Goal: Transaction & Acquisition: Book appointment/travel/reservation

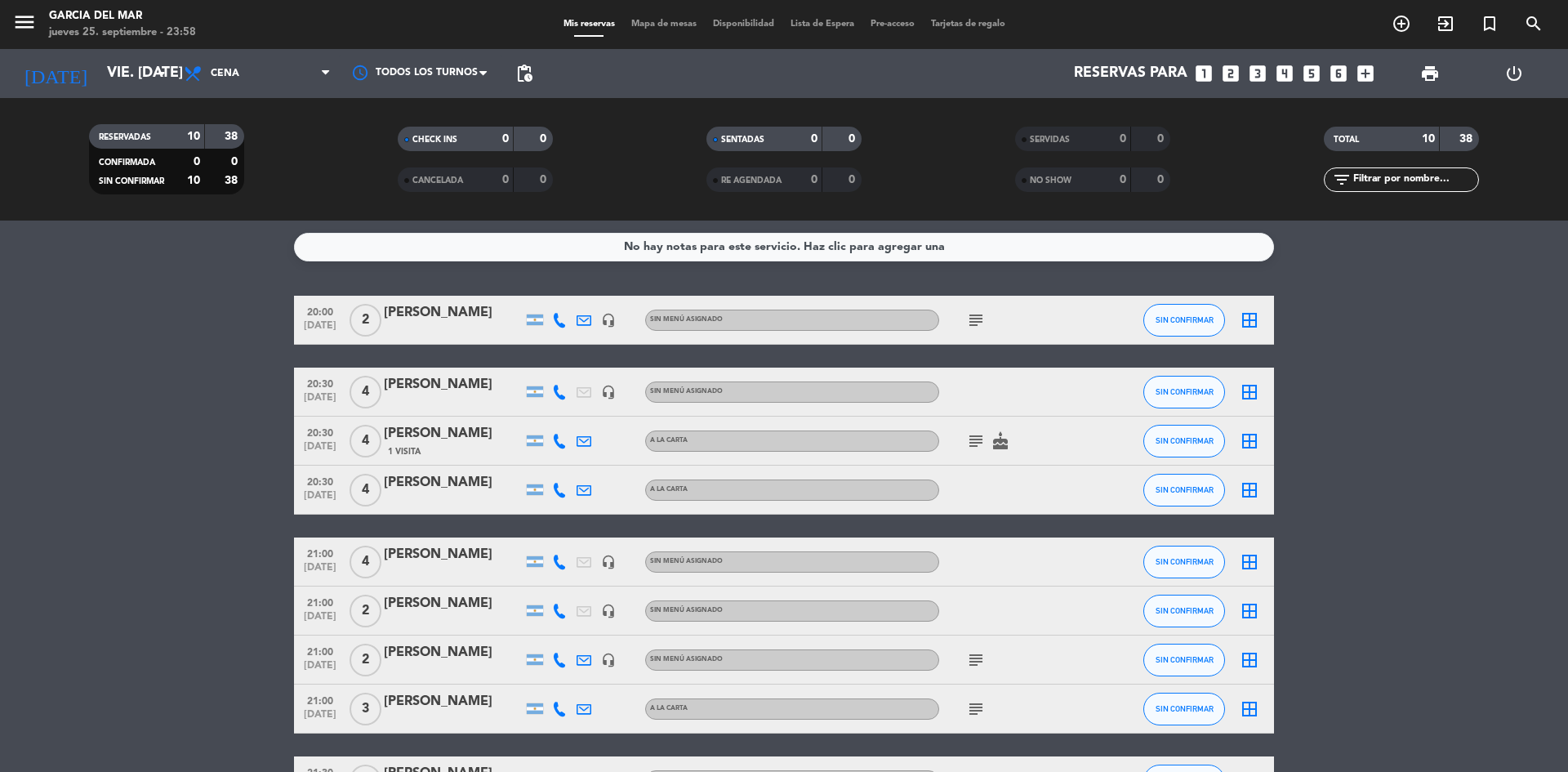
click at [1229, 77] on icon "looks_two" at bounding box center [1231, 73] width 21 height 21
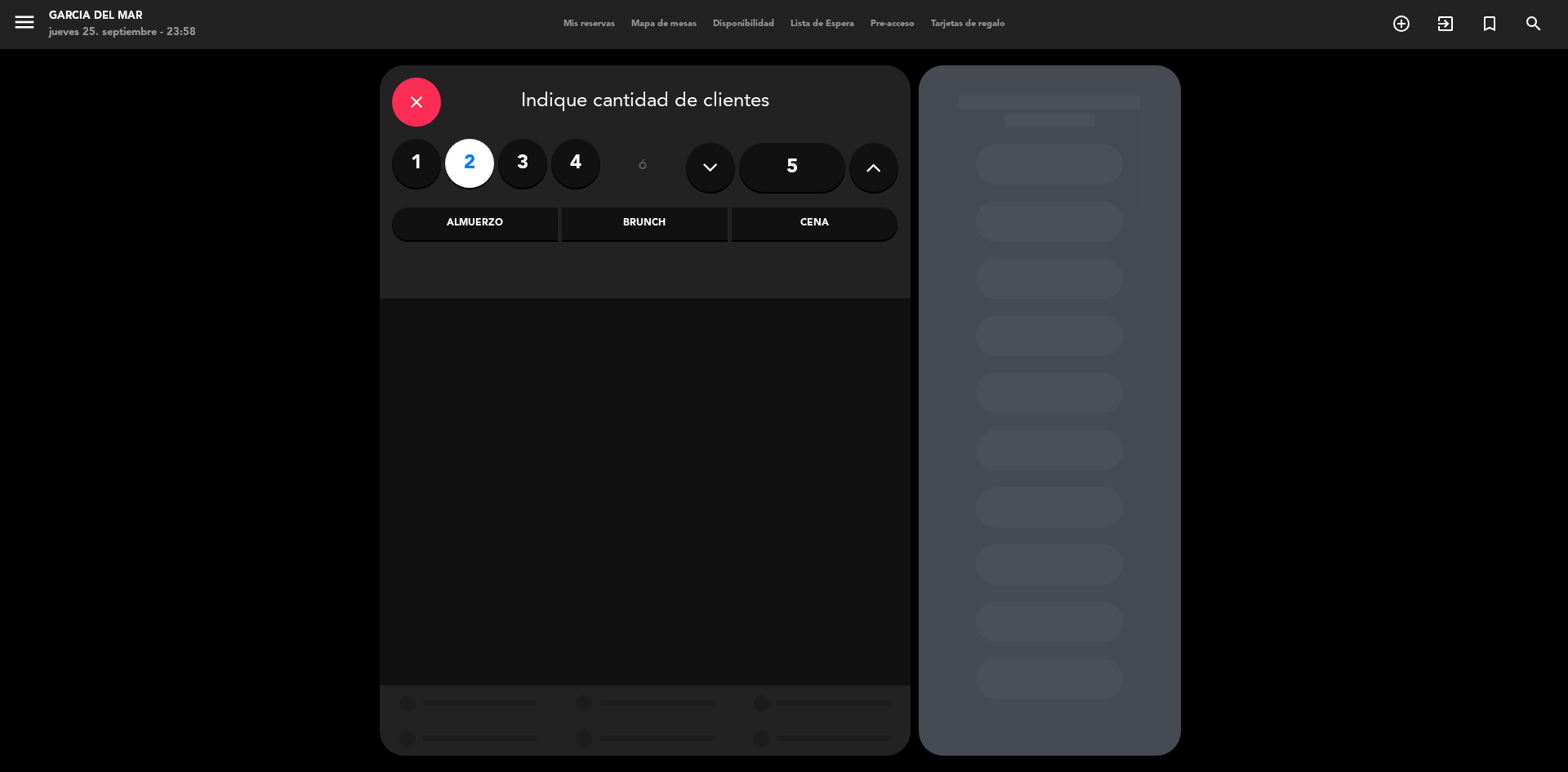
click at [872, 221] on div "Cena" at bounding box center [814, 224] width 166 height 33
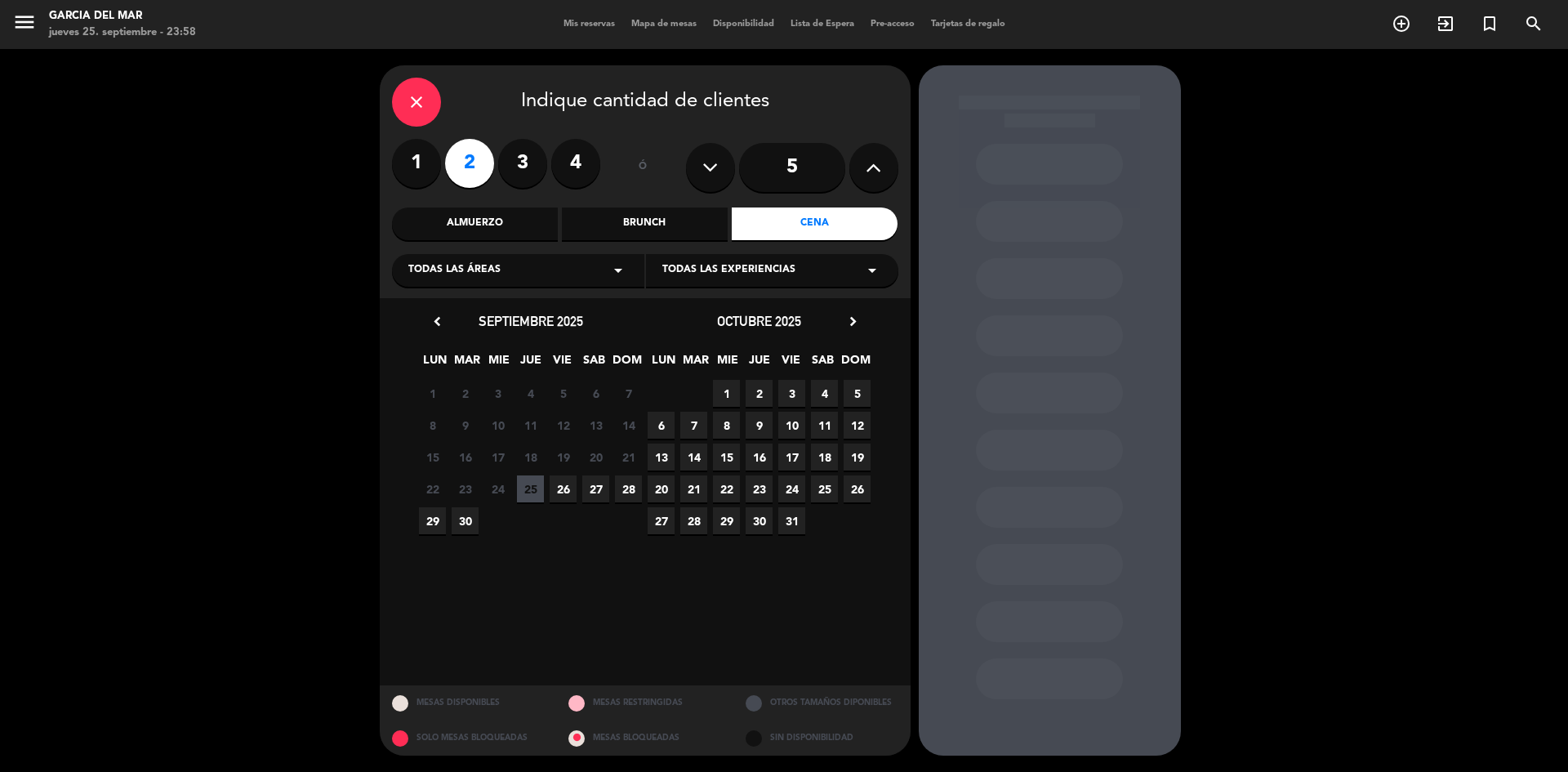
click at [598, 489] on span "27" at bounding box center [595, 489] width 27 height 27
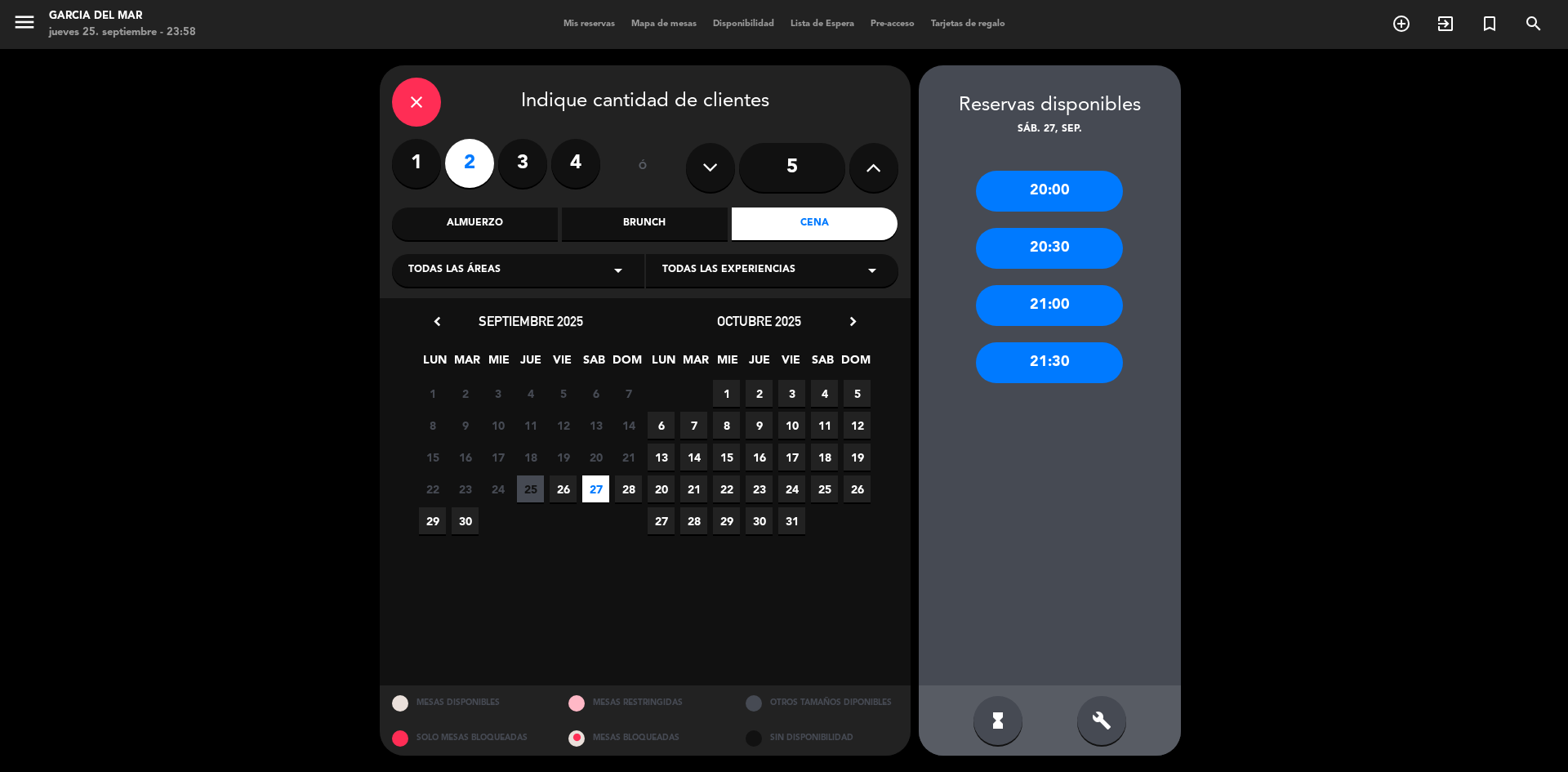
click at [1075, 311] on div "21:00" at bounding box center [1049, 305] width 147 height 41
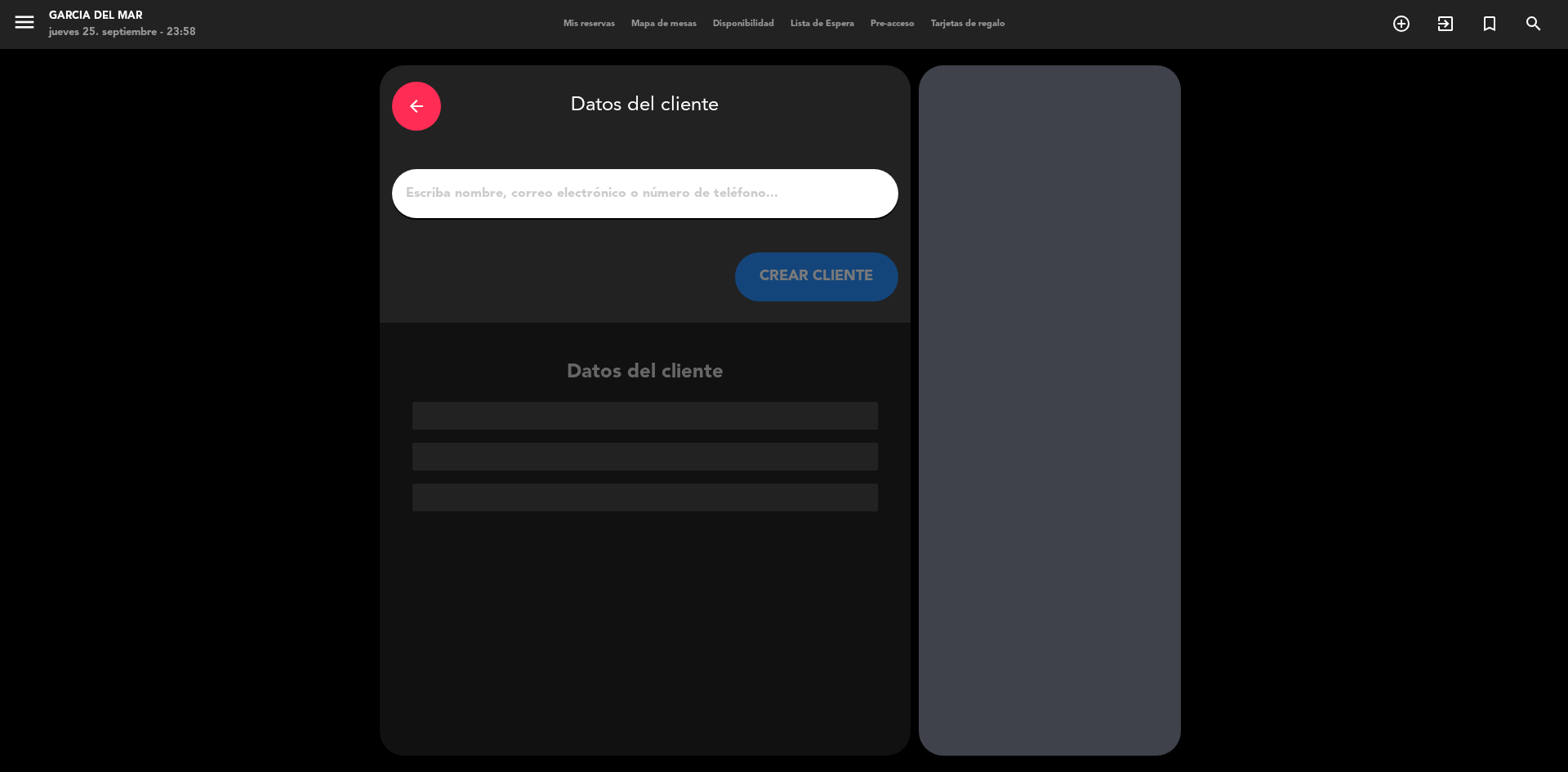
click at [735, 193] on input "1" at bounding box center [645, 194] width 482 height 23
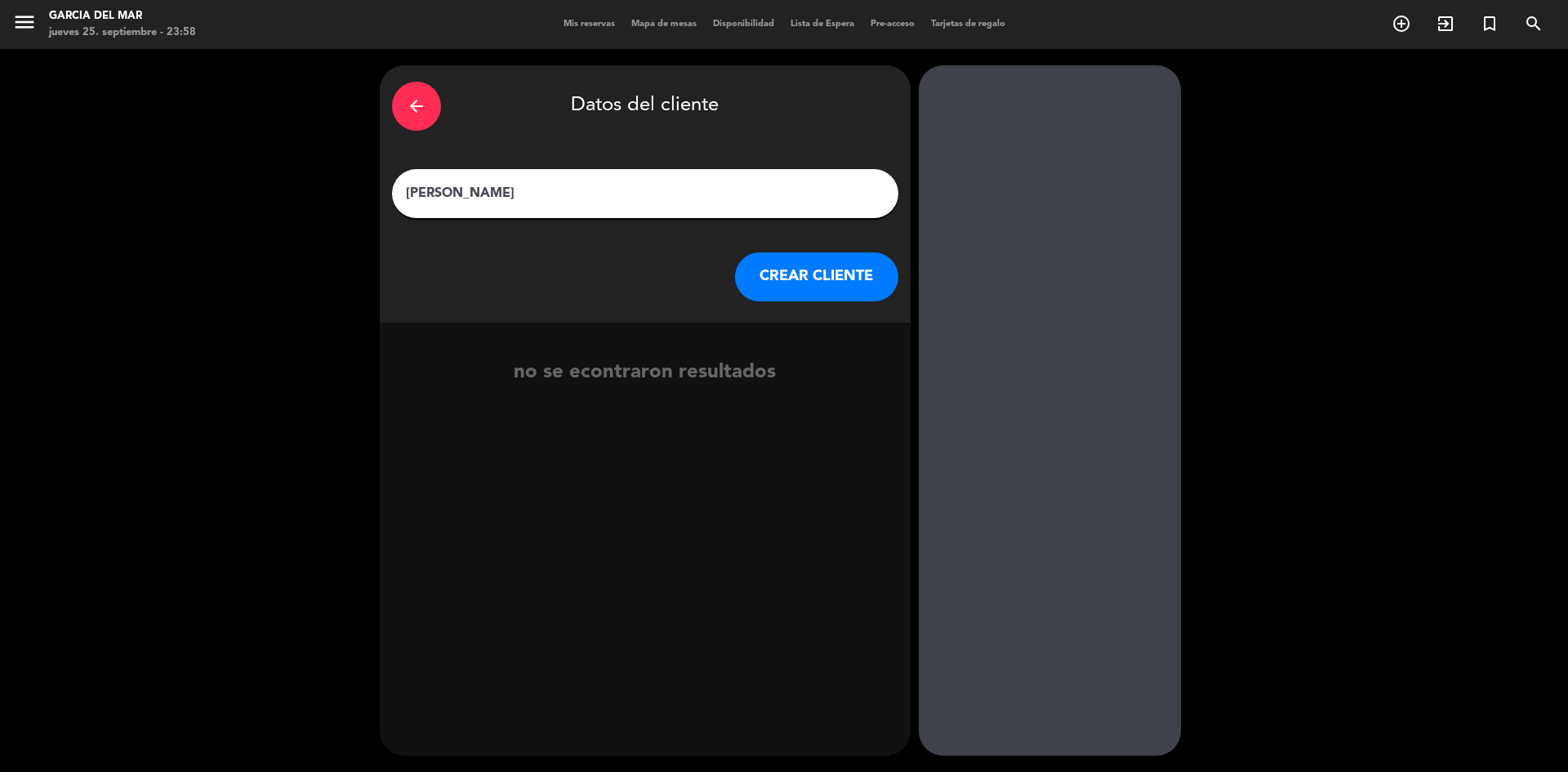
type input "[PERSON_NAME]"
click at [786, 268] on button "CREAR CLIENTE" at bounding box center [816, 277] width 163 height 49
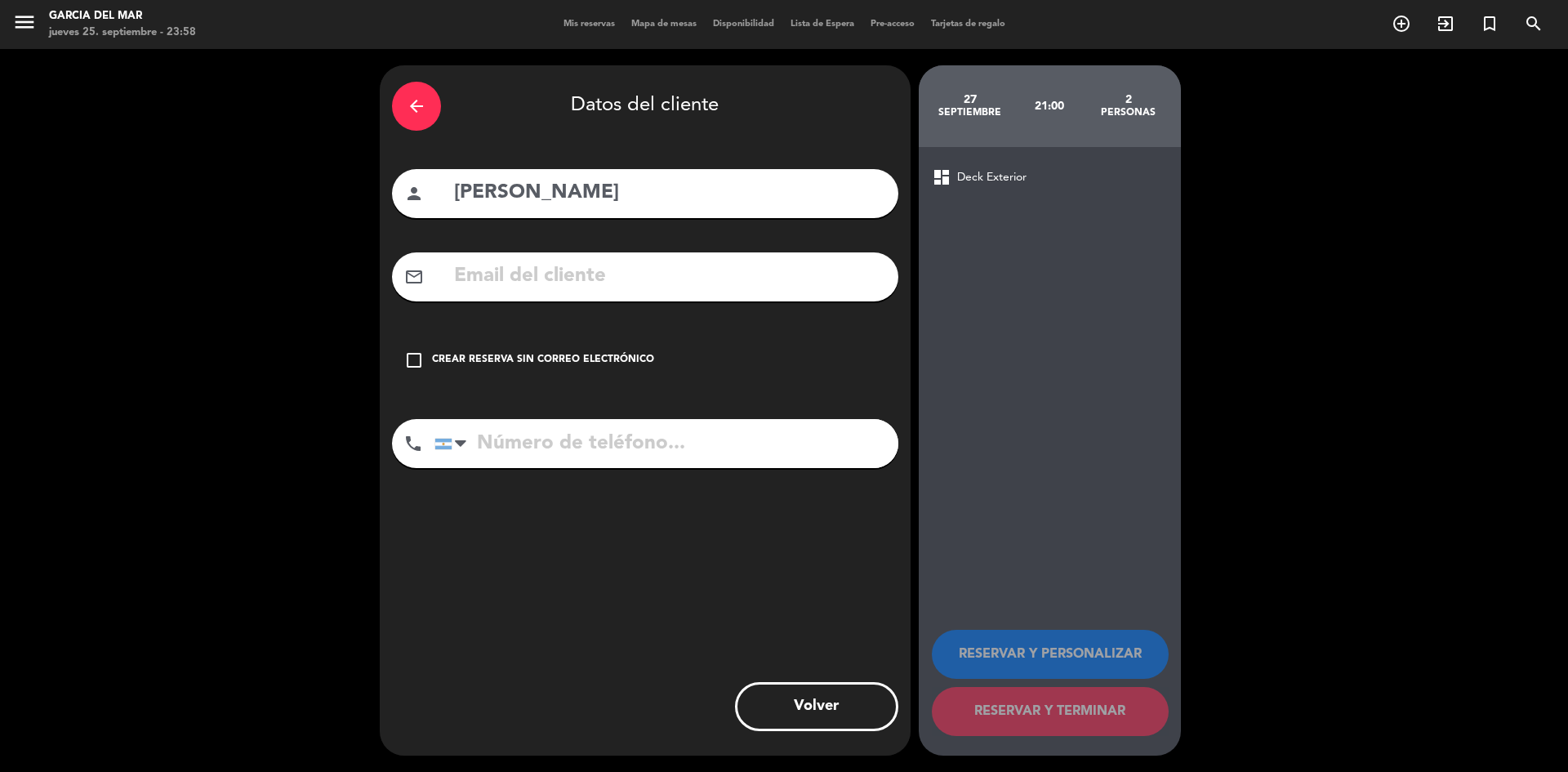
click at [415, 357] on icon "check_box_outline_blank" at bounding box center [414, 360] width 19 height 19
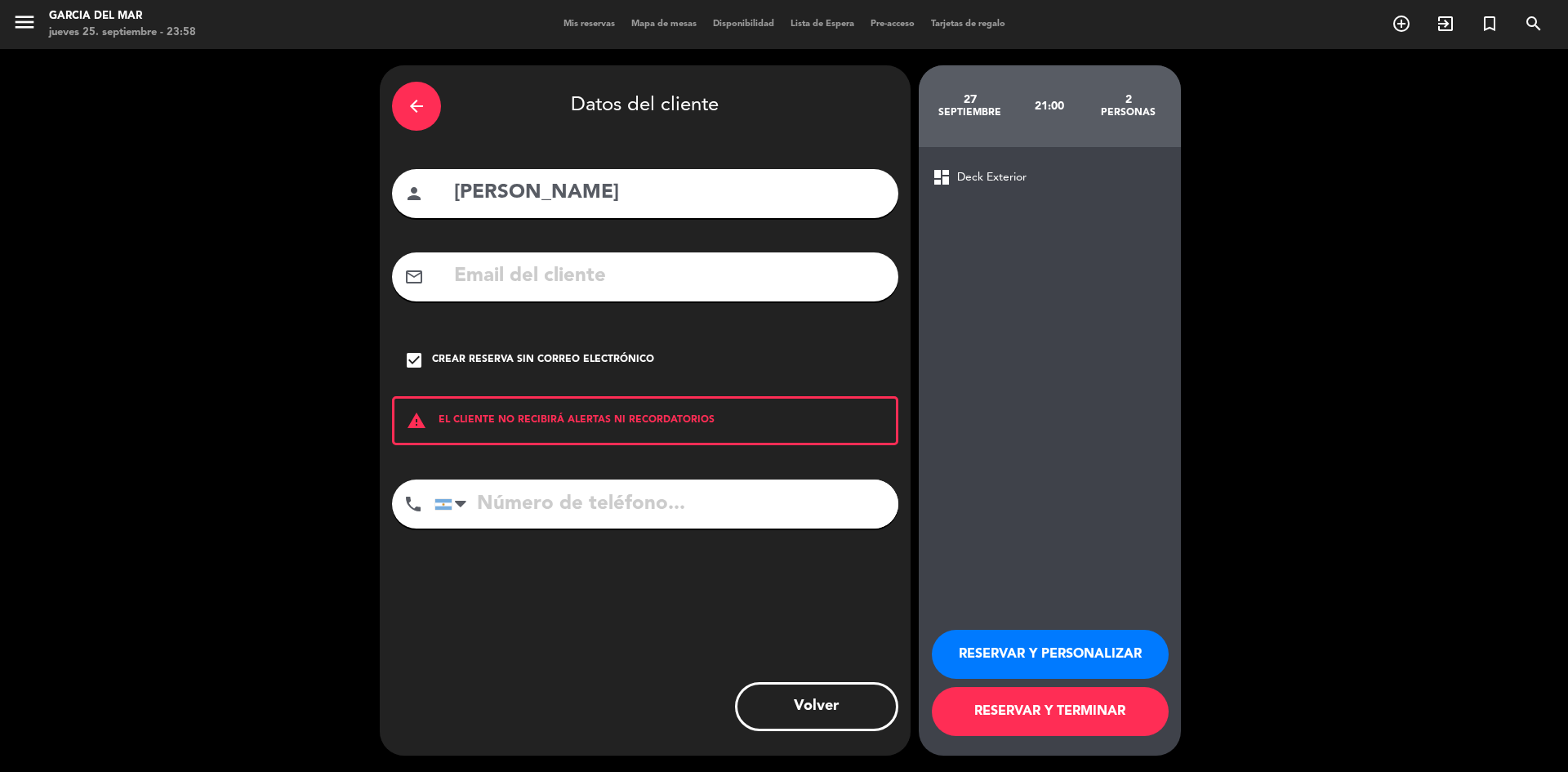
click at [416, 358] on icon "check_box" at bounding box center [414, 360] width 19 height 19
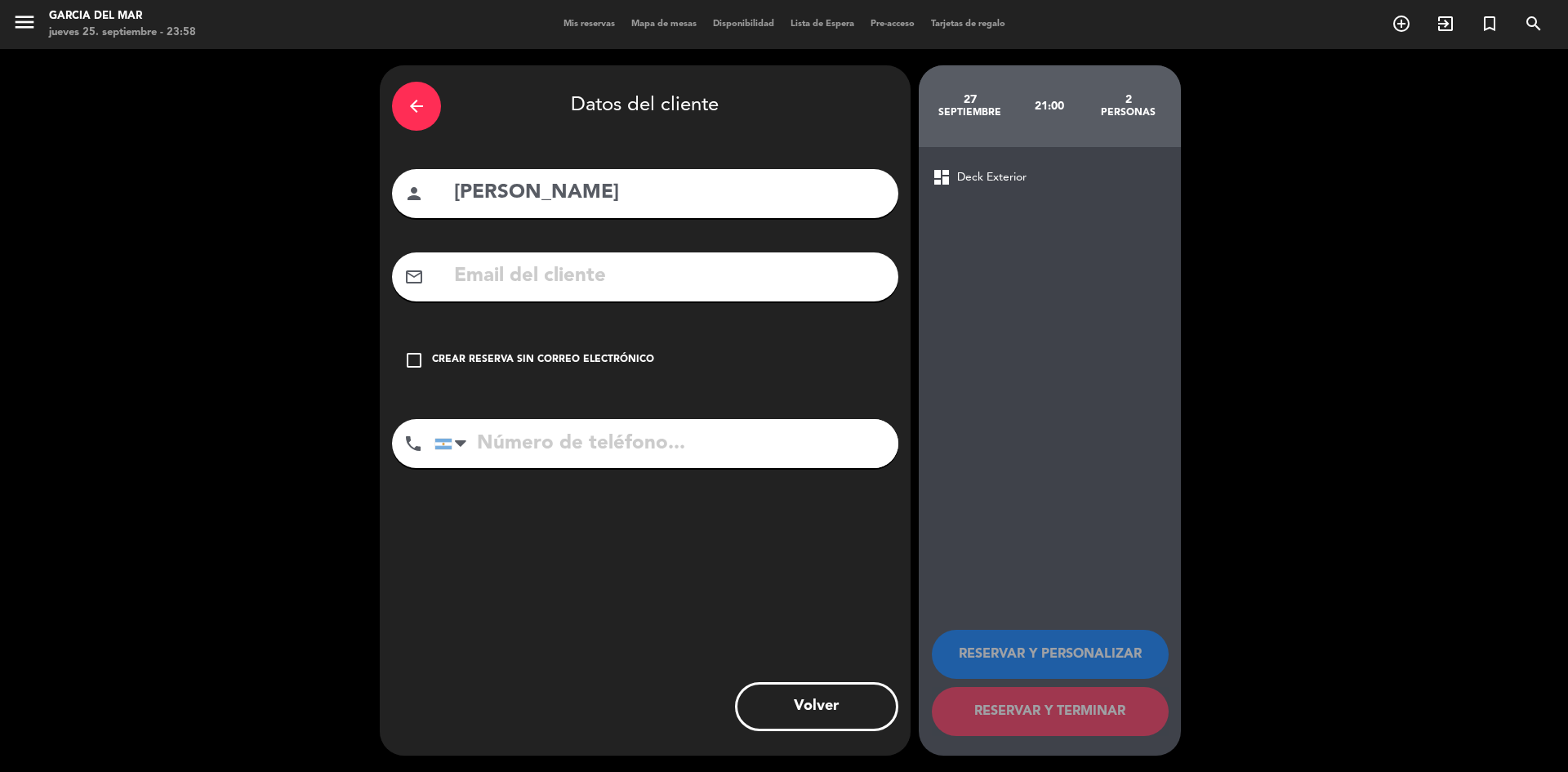
click at [490, 269] on input "text" at bounding box center [669, 276] width 434 height 34
type input "M"
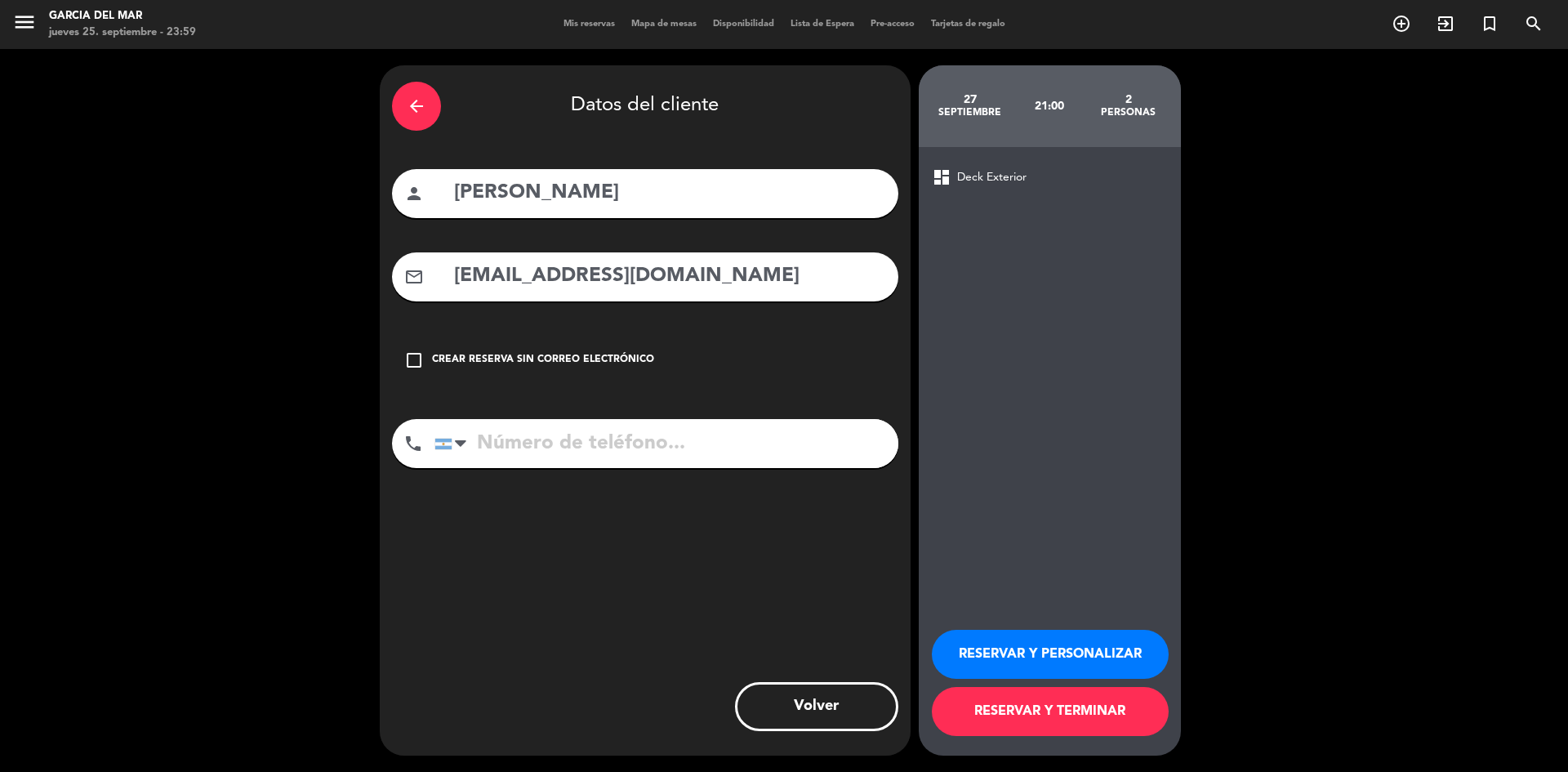
type input "[EMAIL_ADDRESS][DOMAIN_NAME]"
click at [414, 359] on icon "check_box_outline_blank" at bounding box center [414, 360] width 19 height 19
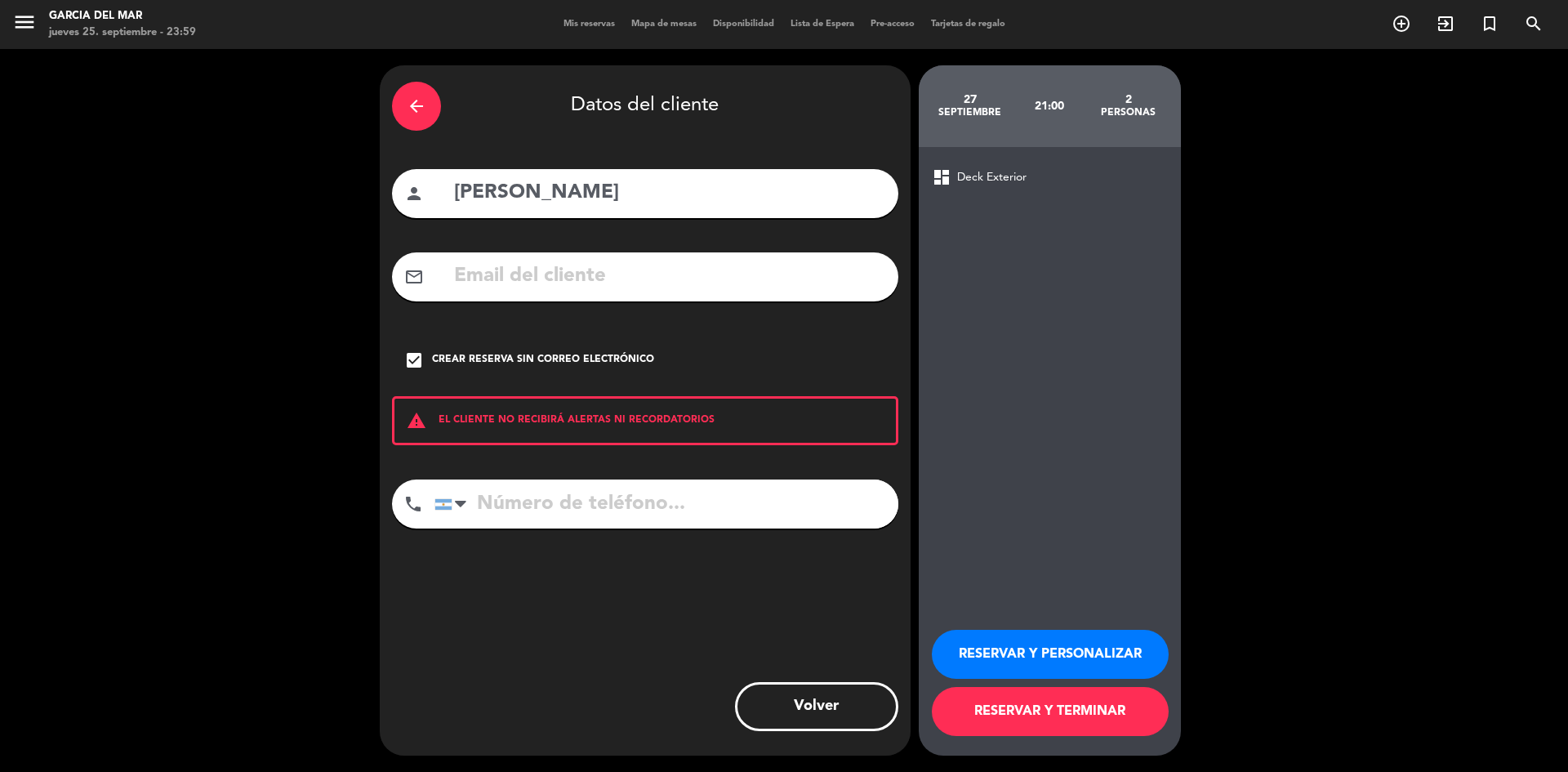
click at [414, 359] on icon "check_box" at bounding box center [414, 360] width 19 height 19
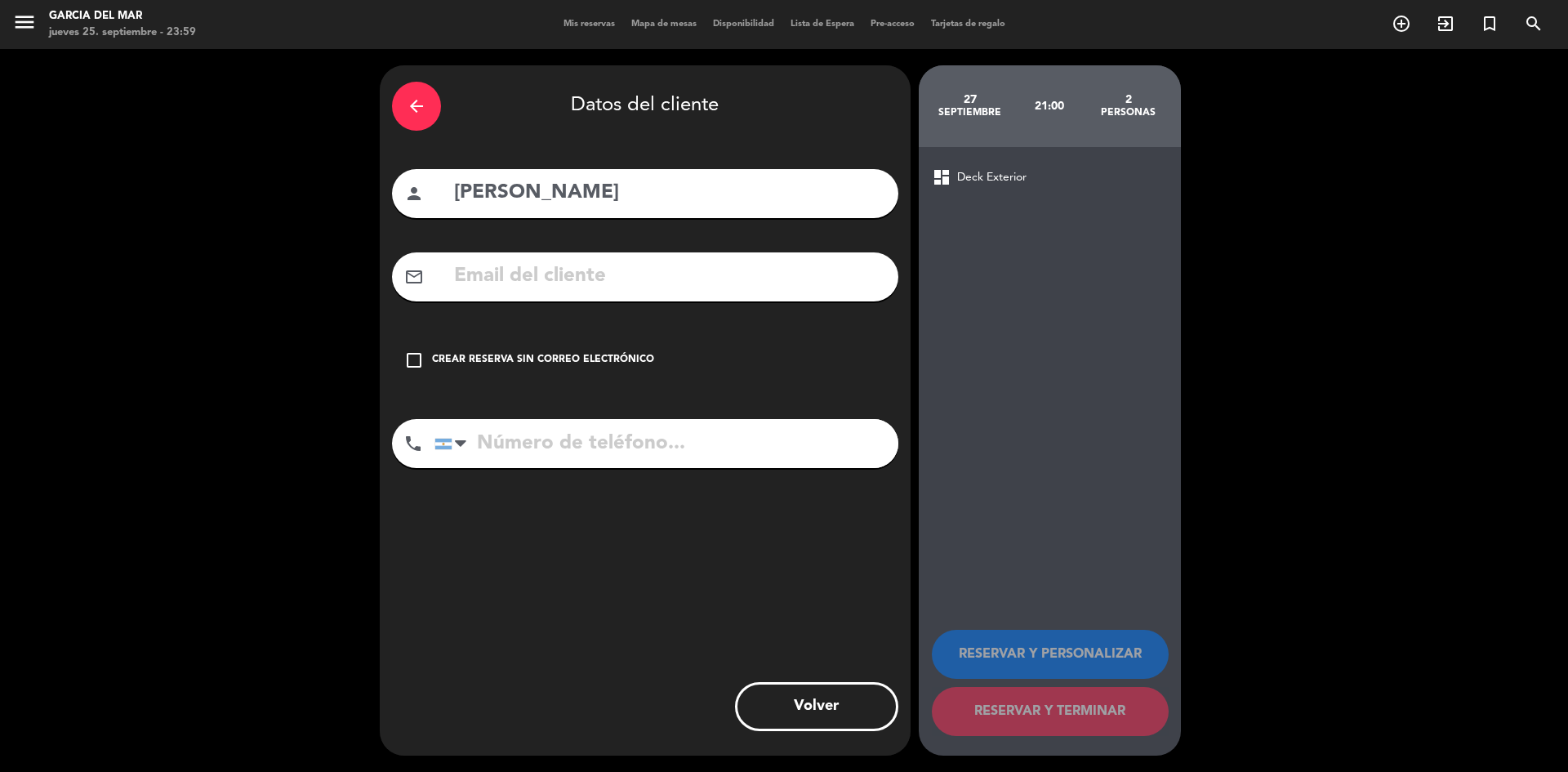
click at [409, 363] on icon "check_box_outline_blank" at bounding box center [414, 360] width 19 height 19
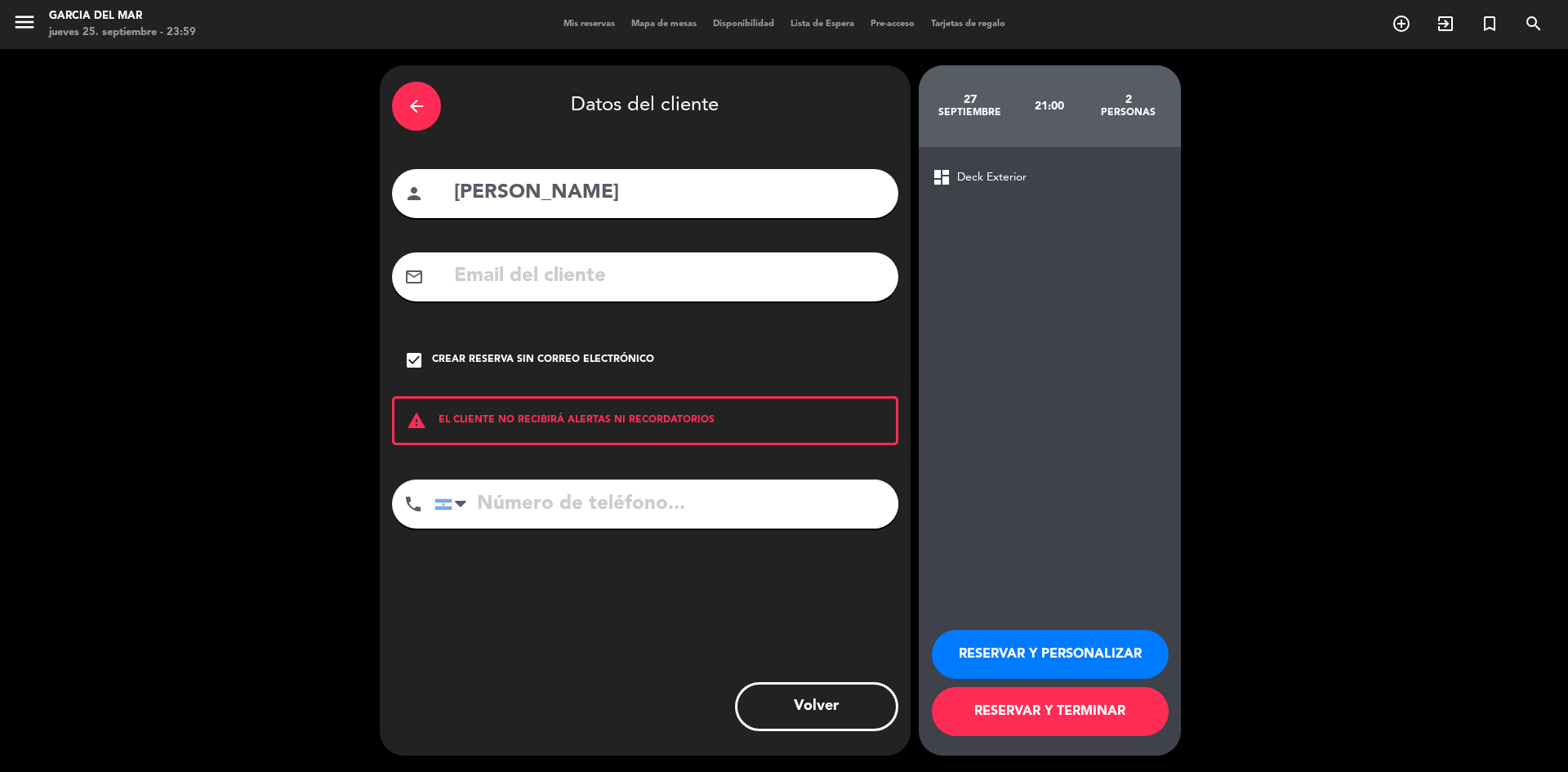
click at [558, 500] on input "tel" at bounding box center [665, 503] width 464 height 49
type input "1169334188"
click at [1049, 717] on button "RESERVAR Y TERMINAR" at bounding box center [1049, 711] width 237 height 49
